Goal: Find specific page/section: Find specific page/section

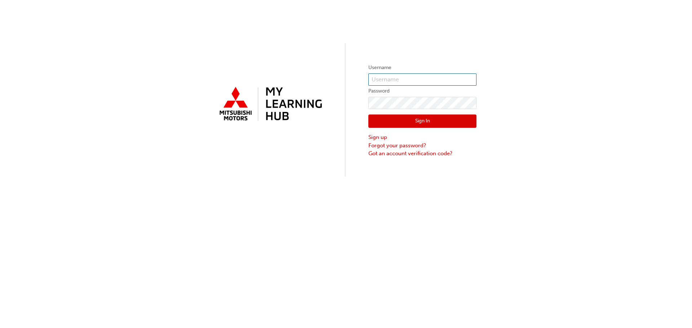
type input "0005910468"
click at [417, 120] on button "Sign In" at bounding box center [422, 122] width 108 height 14
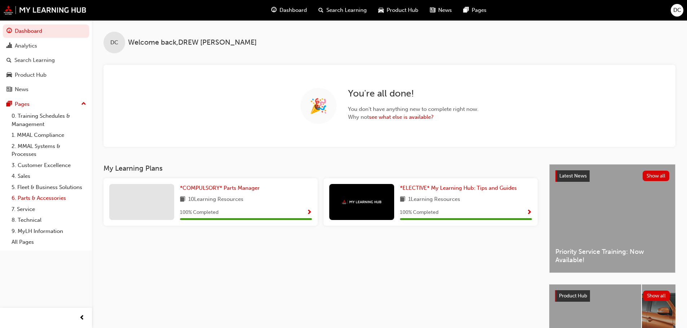
click at [48, 198] on link "6. Parts & Accessories" at bounding box center [49, 198] width 80 height 11
